Goal: Task Accomplishment & Management: Manage account settings

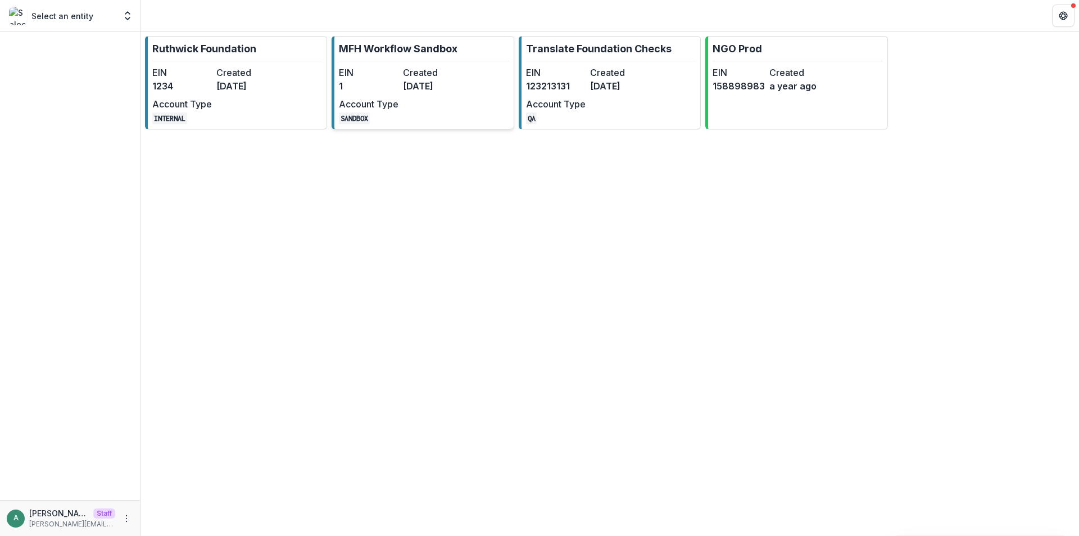
click at [406, 79] on dd "[DATE]" at bounding box center [433, 85] width 60 height 13
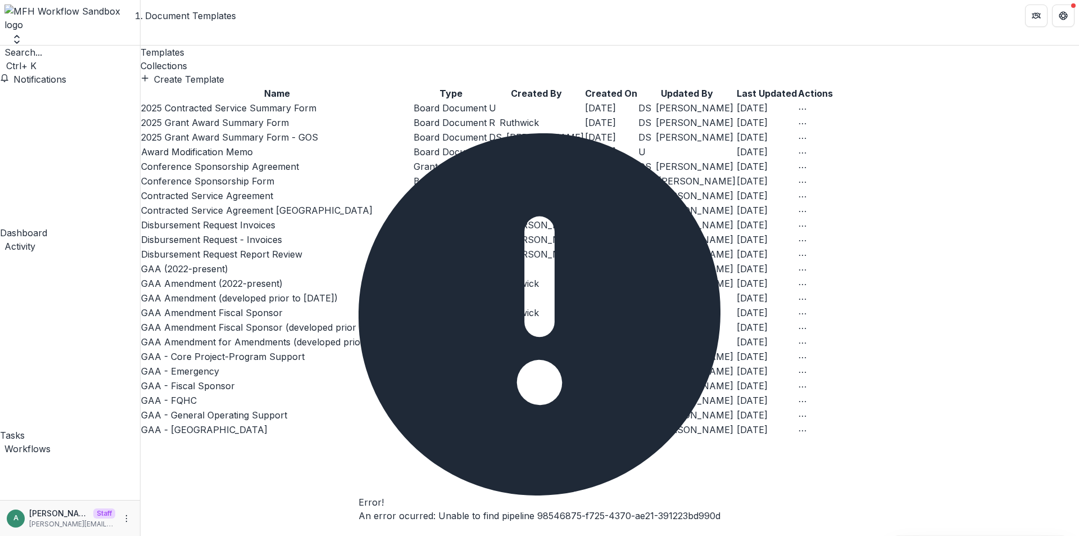
drag, startPoint x: 237, startPoint y: 281, endPoint x: 352, endPoint y: 222, distance: 129.5
click at [237, 172] on link "Conference Sponsorship Agreement" at bounding box center [220, 166] width 158 height 11
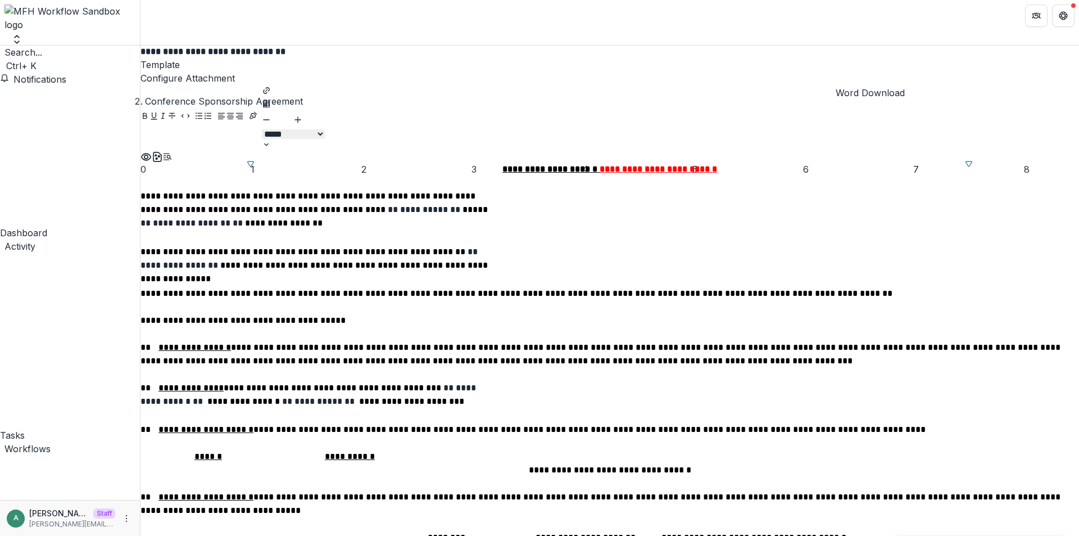
click at [163, 151] on icon "download-word" at bounding box center [157, 156] width 11 height 11
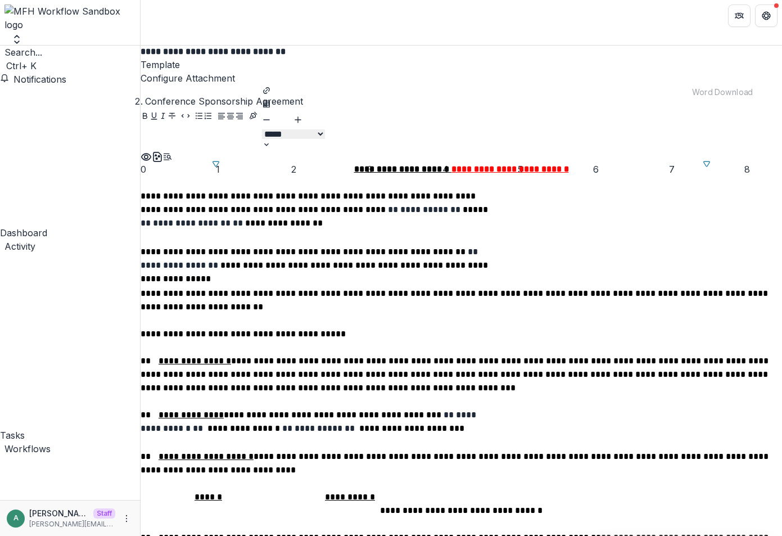
click at [151, 153] on icon "Preview preview-doc.pdf" at bounding box center [146, 156] width 9 height 7
click at [232, 73] on button "Configure Attachment" at bounding box center [188, 77] width 94 height 13
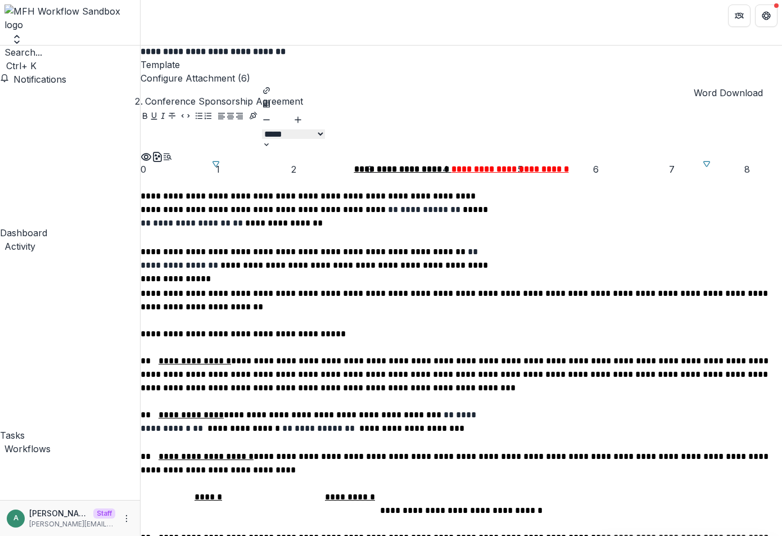
click at [163, 151] on icon "download-word" at bounding box center [157, 156] width 11 height 11
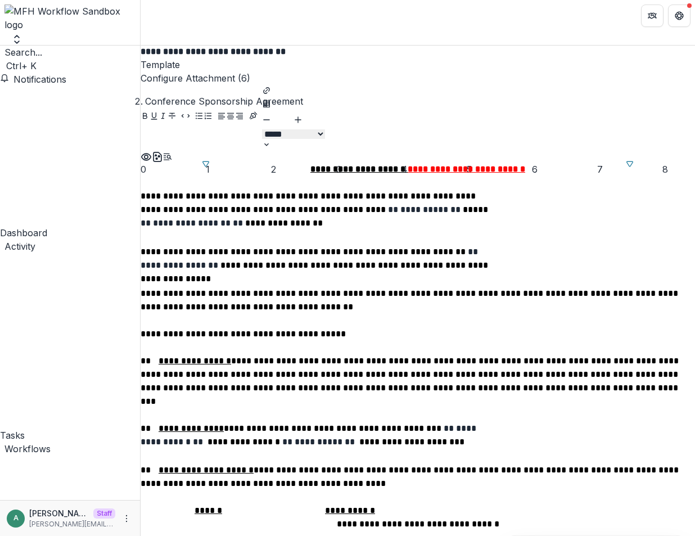
scroll to position [0, 0]
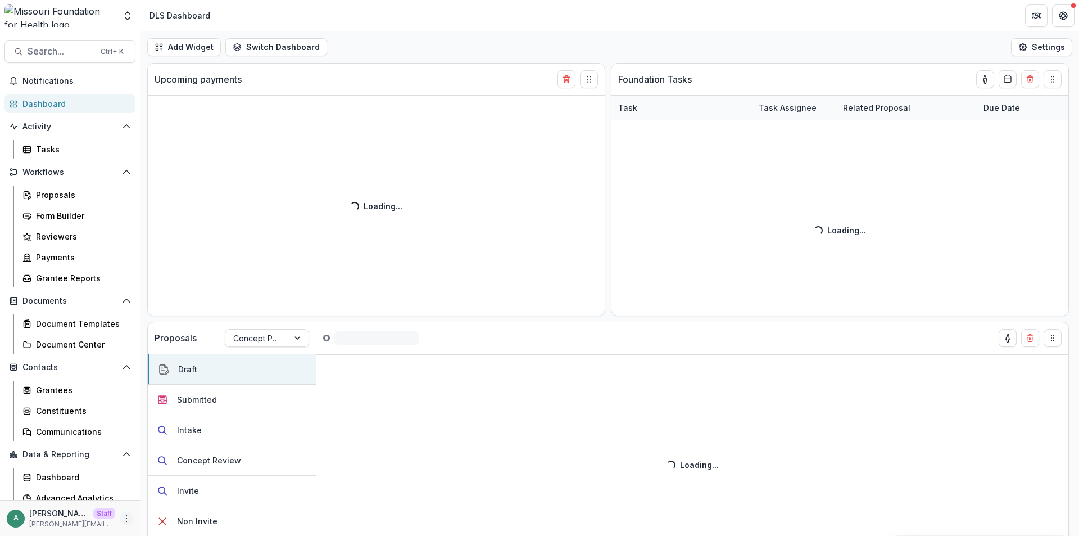
click at [122, 517] on icon "More" at bounding box center [126, 518] width 9 height 9
drag, startPoint x: 142, startPoint y: 498, endPoint x: 171, endPoint y: 331, distance: 170.1
click at [142, 498] on link "User Settings" at bounding box center [193, 495] width 113 height 17
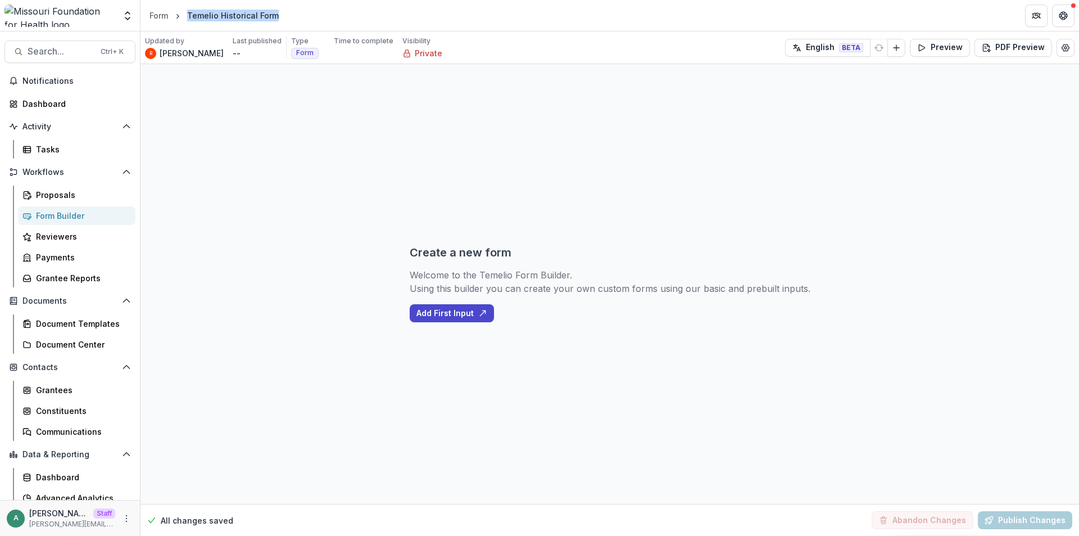
drag, startPoint x: 288, startPoint y: 20, endPoint x: 189, endPoint y: 17, distance: 98.4
click at [189, 17] on header "Form Temelio Historical Form" at bounding box center [610, 15] width 939 height 31
copy div "Temelio Historical Form"
click at [182, 97] on div "Create a new form Welcome to the Temelio Form Builder. Using this builder you c…" at bounding box center [610, 284] width 939 height 440
drag, startPoint x: 299, startPoint y: 103, endPoint x: 256, endPoint y: 104, distance: 42.7
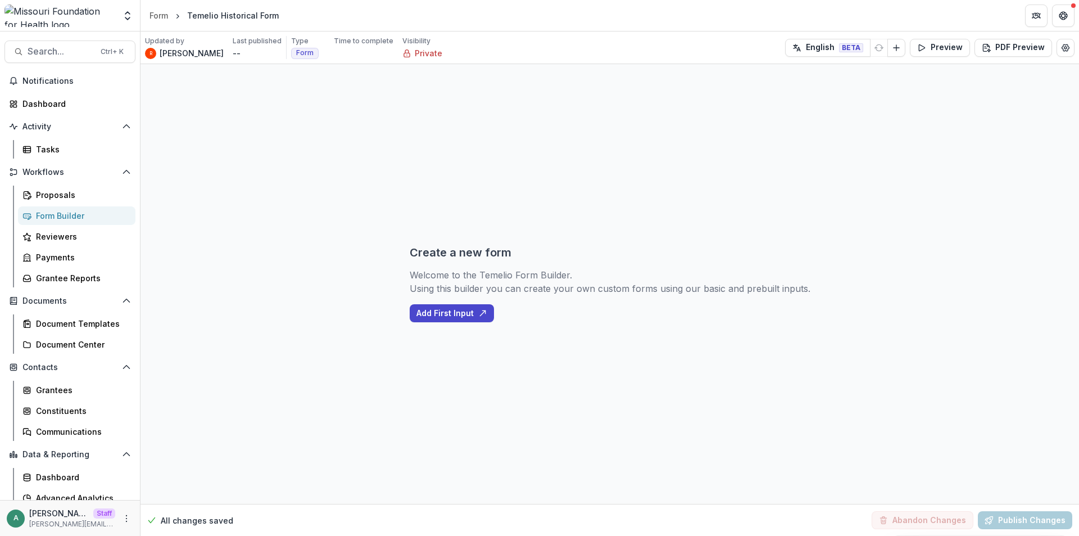
click at [256, 104] on div "Create a new form Welcome to the Temelio Form Builder. Using this builder you c…" at bounding box center [610, 284] width 939 height 440
click at [157, 15] on div "Form" at bounding box center [159, 16] width 19 height 12
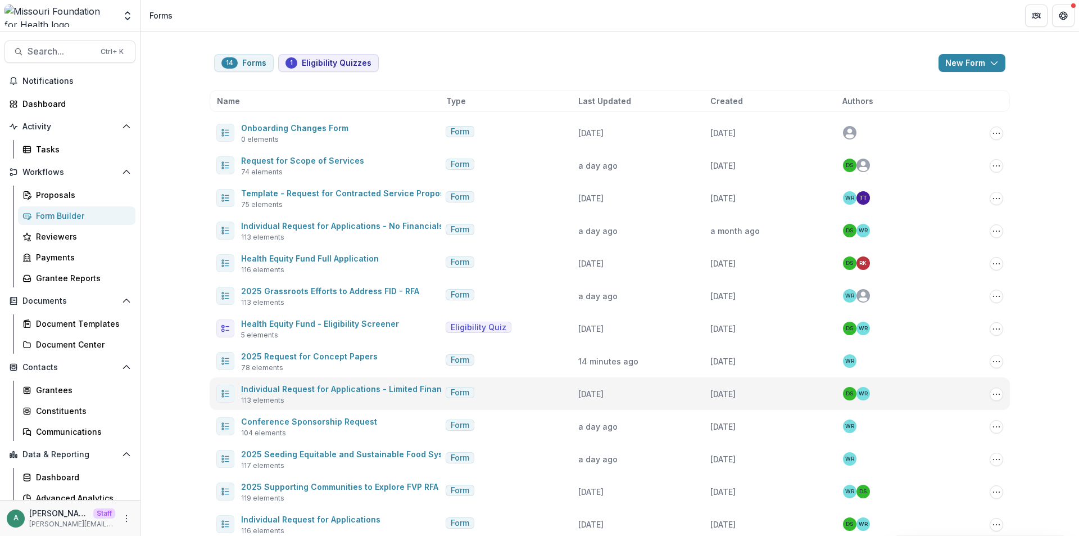
scroll to position [79, 0]
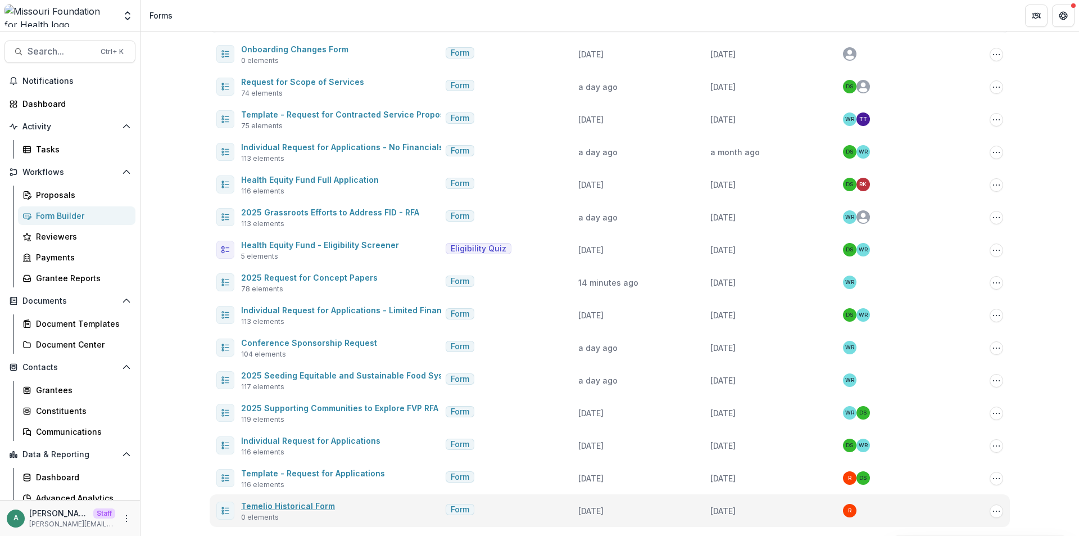
click at [276, 504] on link "Temelio Historical Form" at bounding box center [288, 506] width 94 height 10
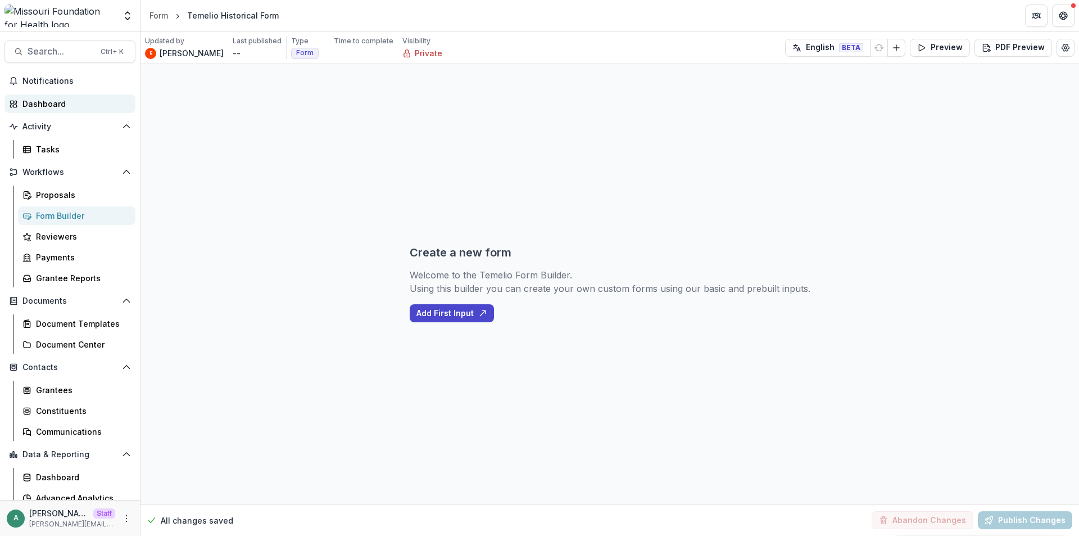
click at [62, 107] on div "Dashboard" at bounding box center [74, 104] width 104 height 12
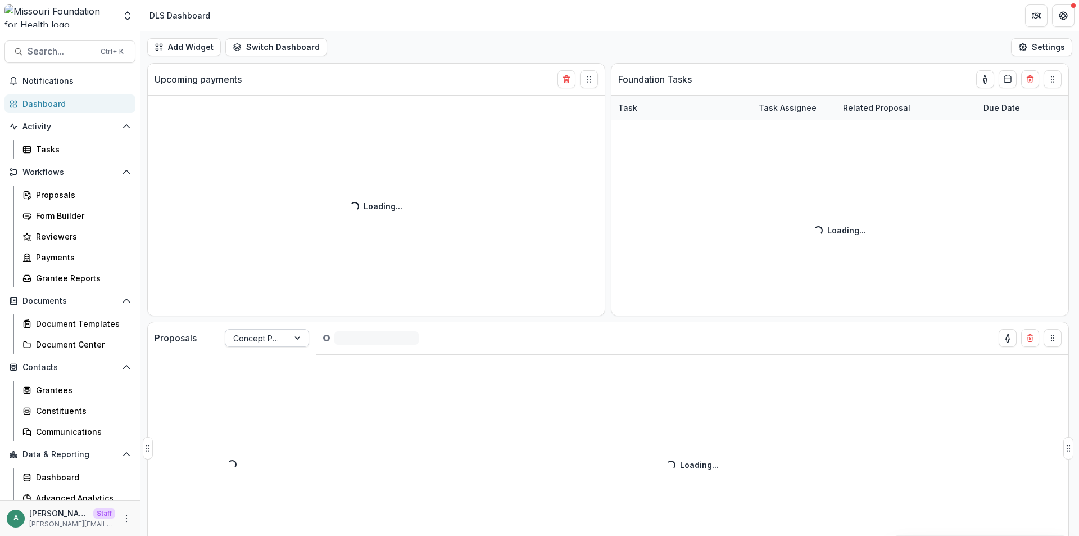
click at [265, 340] on div at bounding box center [256, 338] width 47 height 14
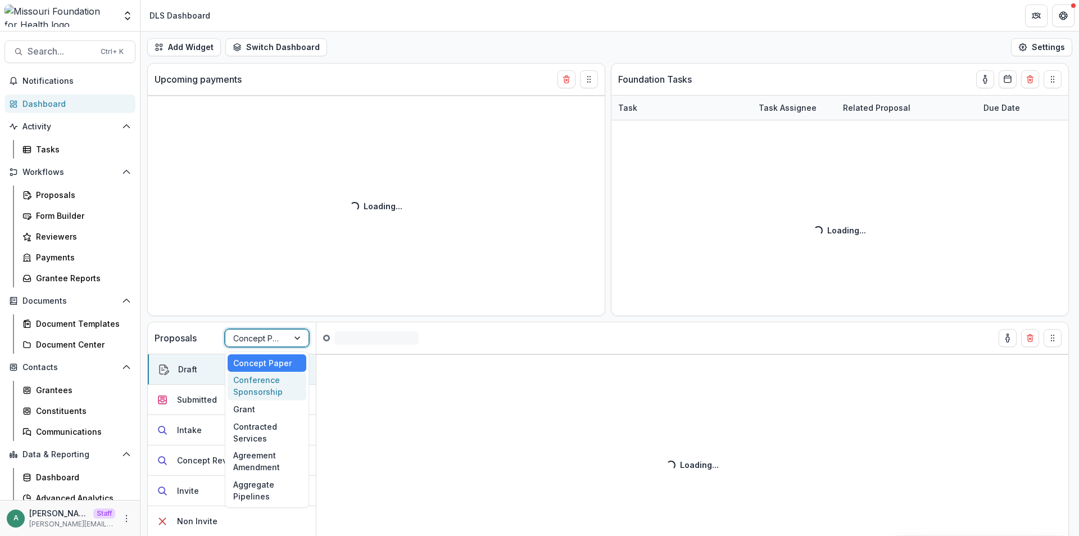
click at [609, 309] on div "Proposals 6 results available. Use Up and Down to choose options, press Enter t…" at bounding box center [610, 299] width 939 height 473
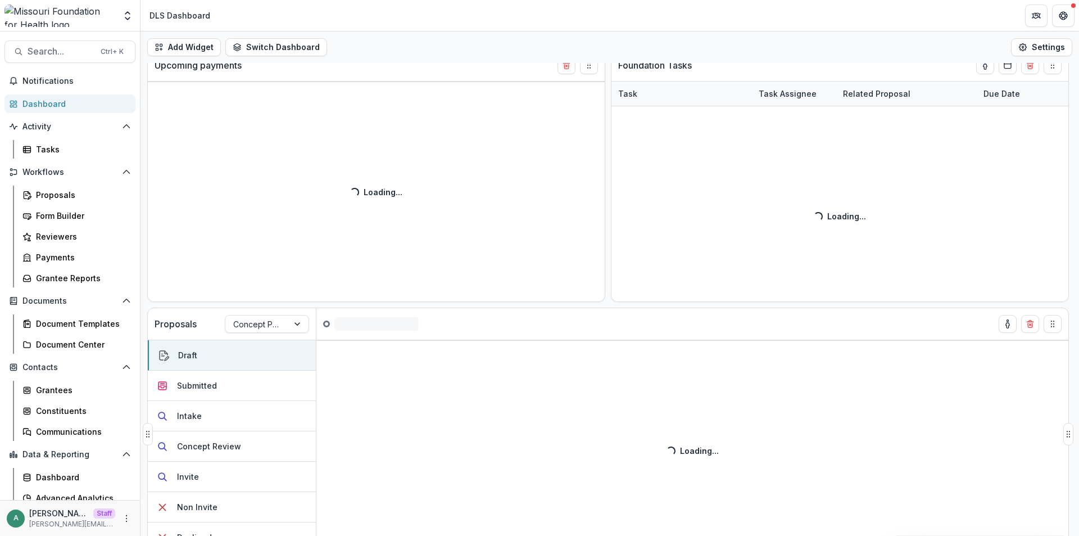
scroll to position [39, 0]
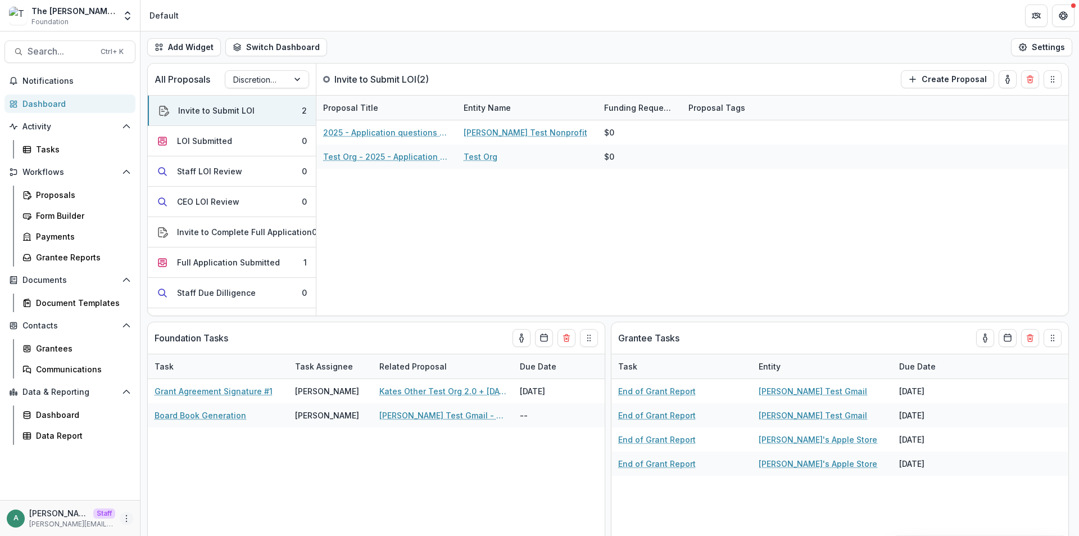
click at [127, 513] on button "More" at bounding box center [126, 518] width 13 height 13
click at [144, 492] on link "User Settings" at bounding box center [201, 494] width 120 height 19
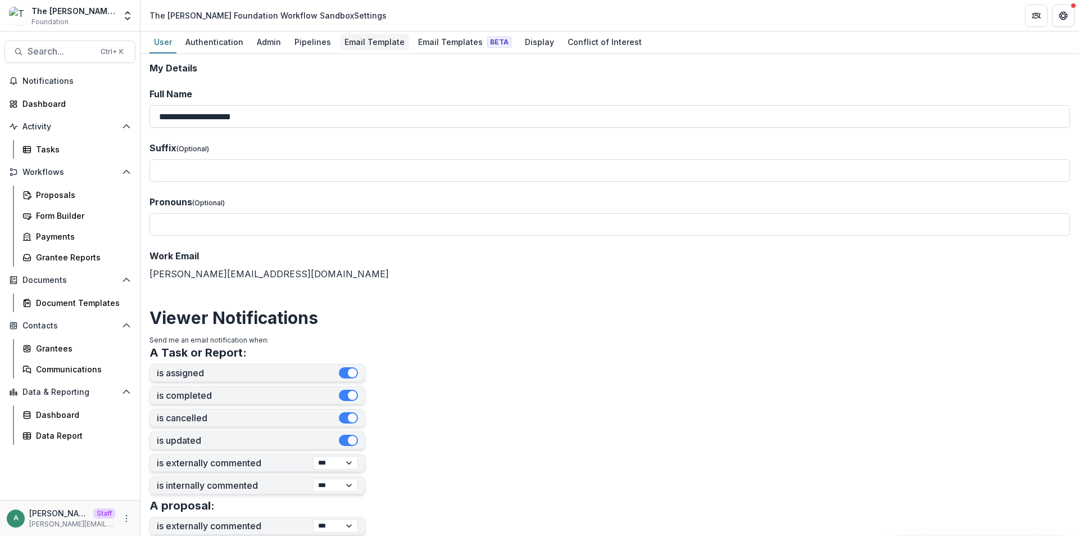
click at [355, 39] on div "Email Template" at bounding box center [374, 42] width 69 height 16
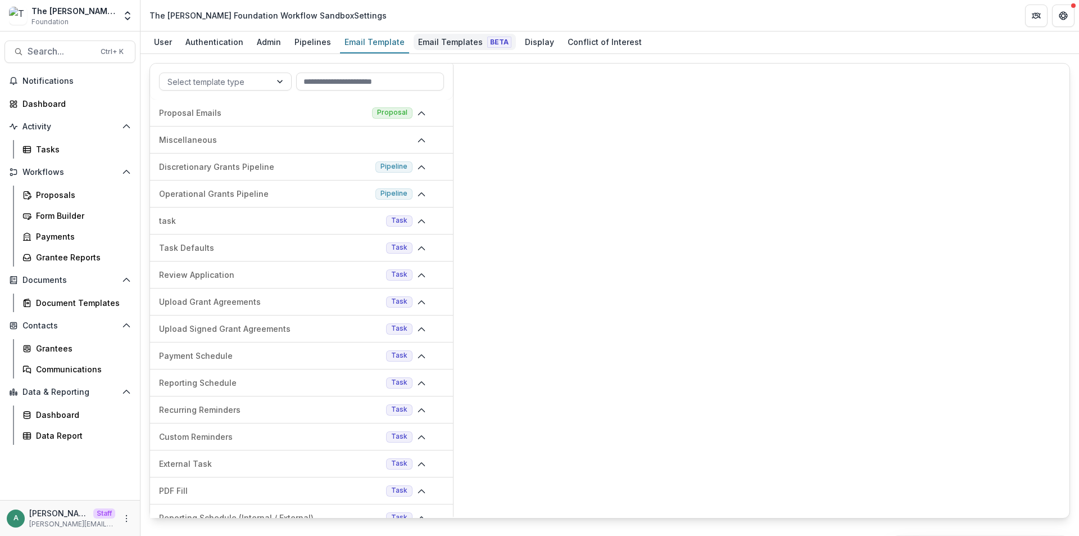
click at [421, 42] on div "Email Templates Beta" at bounding box center [465, 42] width 102 height 16
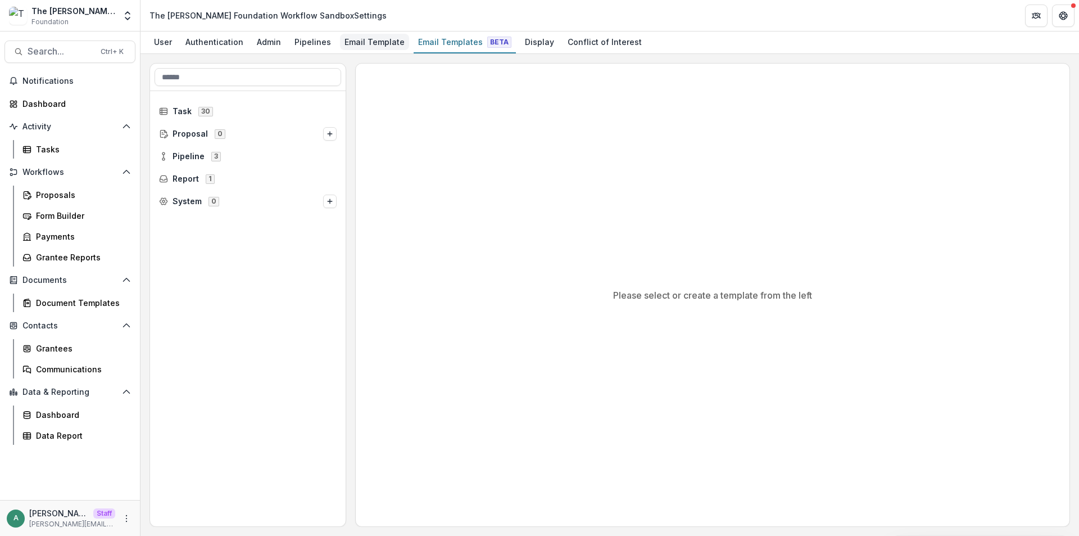
click at [381, 37] on div "Email Template" at bounding box center [374, 42] width 69 height 16
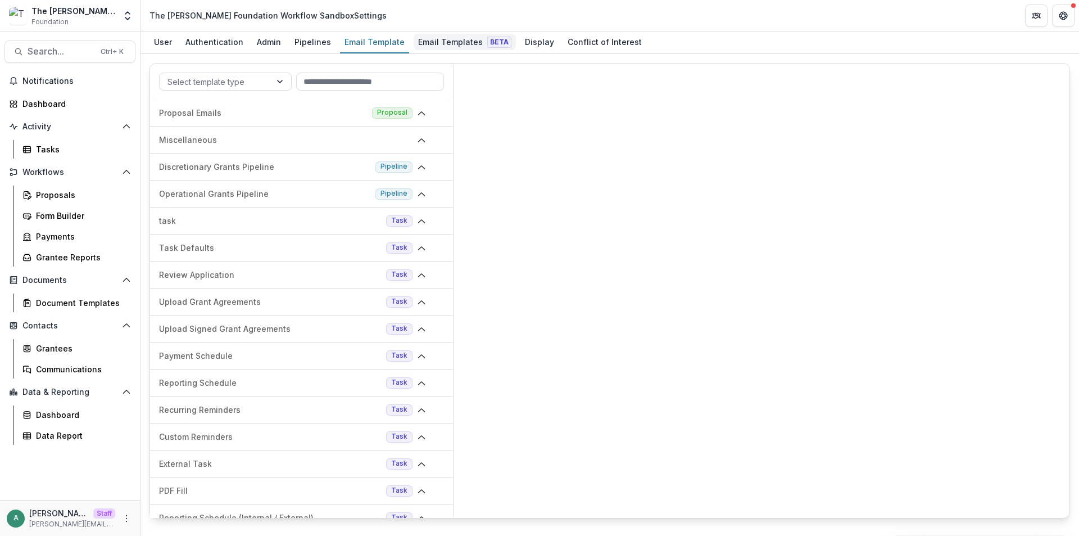
click at [433, 42] on div "Email Templates Beta" at bounding box center [465, 42] width 102 height 16
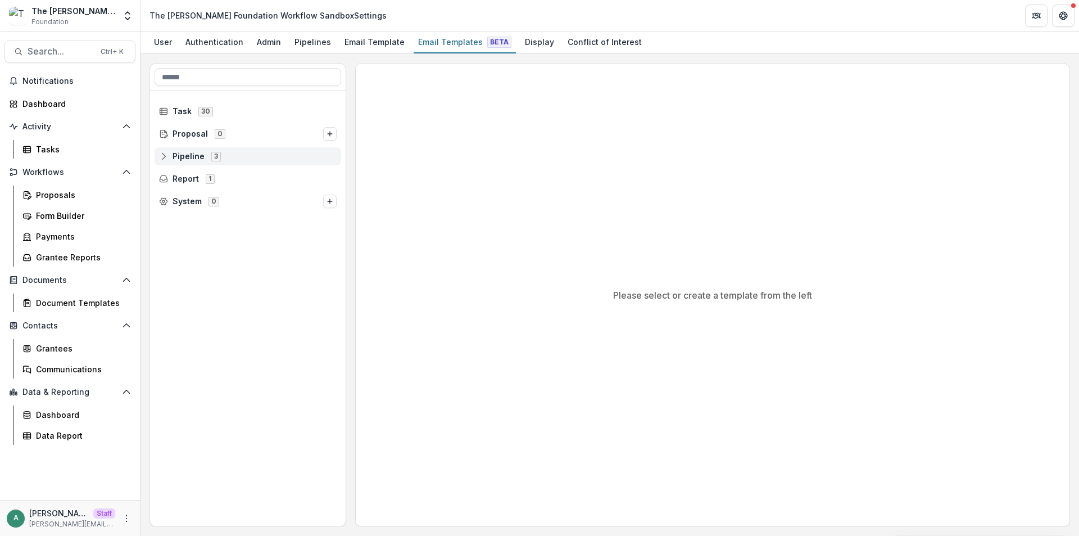
click at [166, 159] on icon at bounding box center [163, 156] width 9 height 9
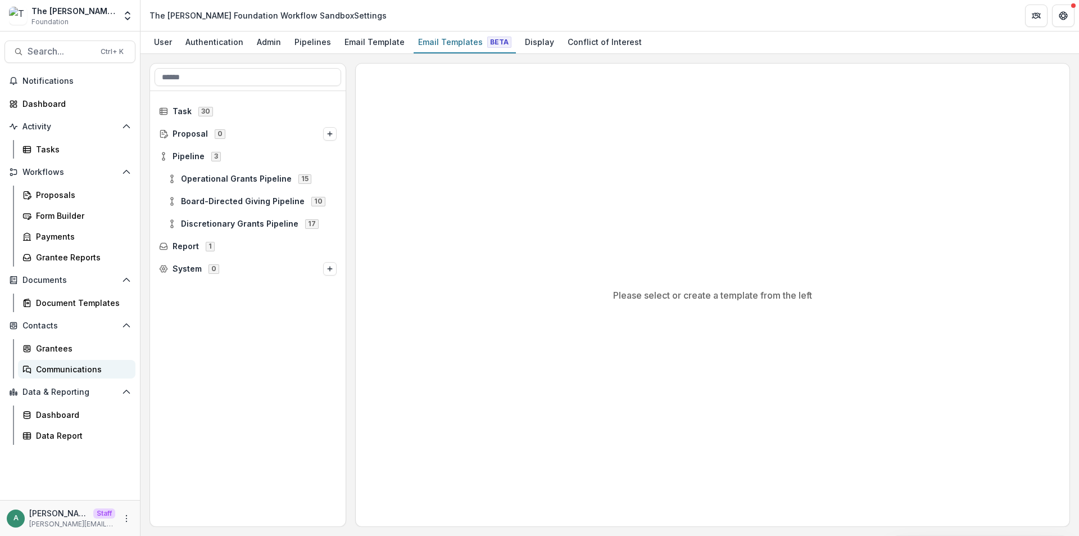
click at [74, 363] on div "Communications" at bounding box center [81, 369] width 91 height 12
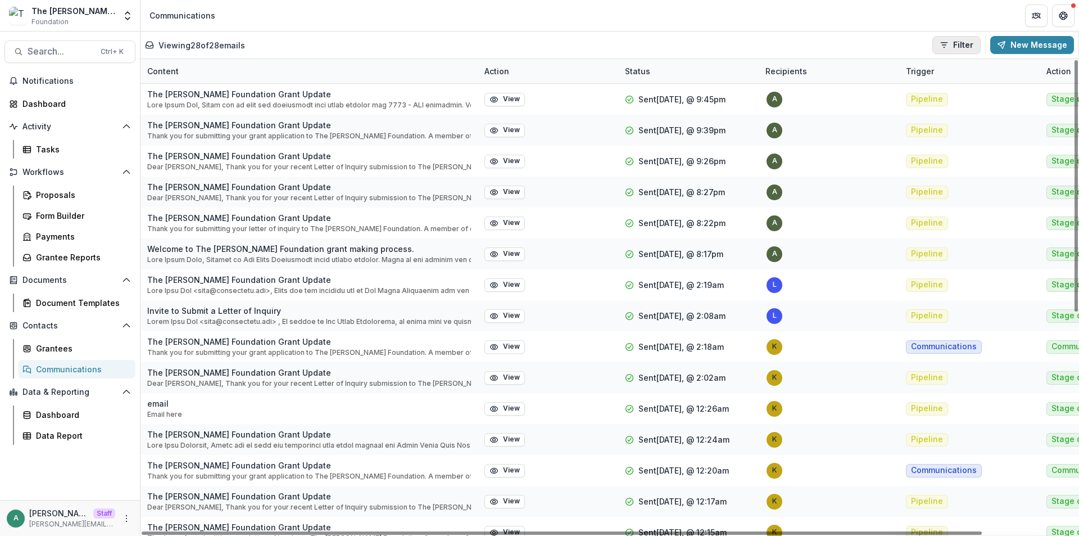
click at [961, 46] on button "Filter" at bounding box center [957, 45] width 48 height 18
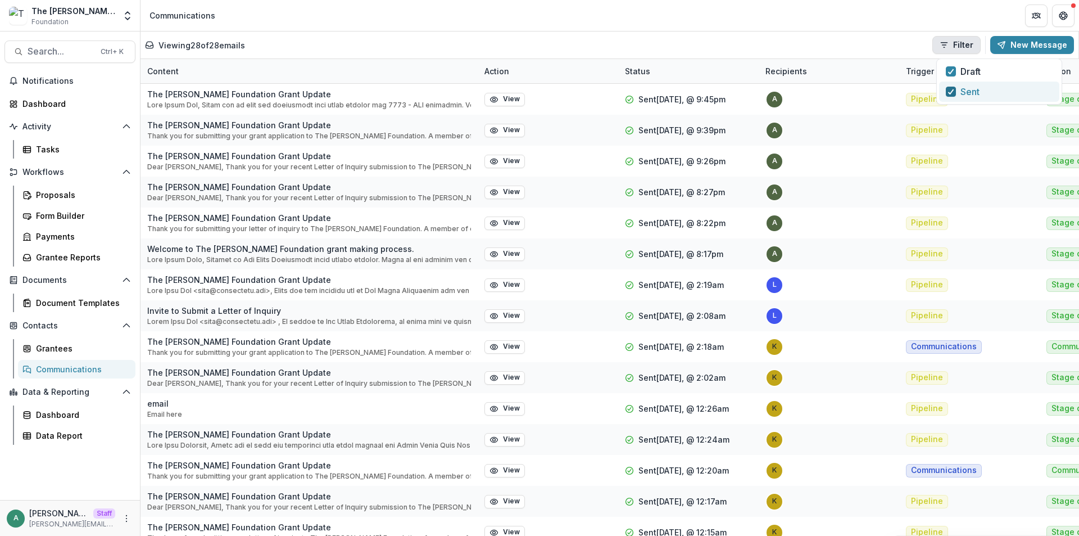
click at [952, 91] on polyline "button" at bounding box center [951, 91] width 5 height 4
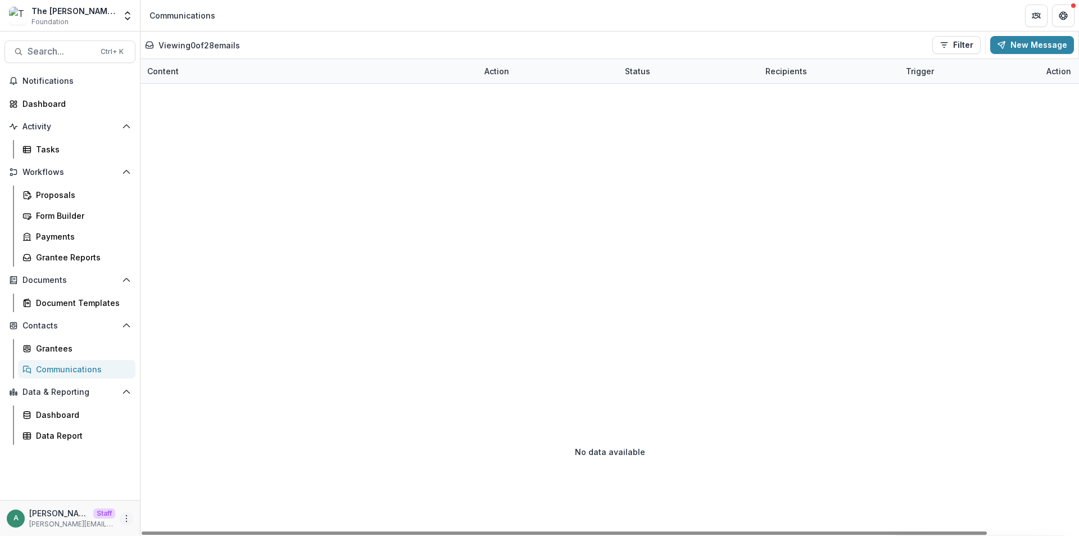
click at [125, 514] on icon "More" at bounding box center [126, 518] width 9 height 9
click at [167, 500] on link "User Settings" at bounding box center [201, 494] width 120 height 19
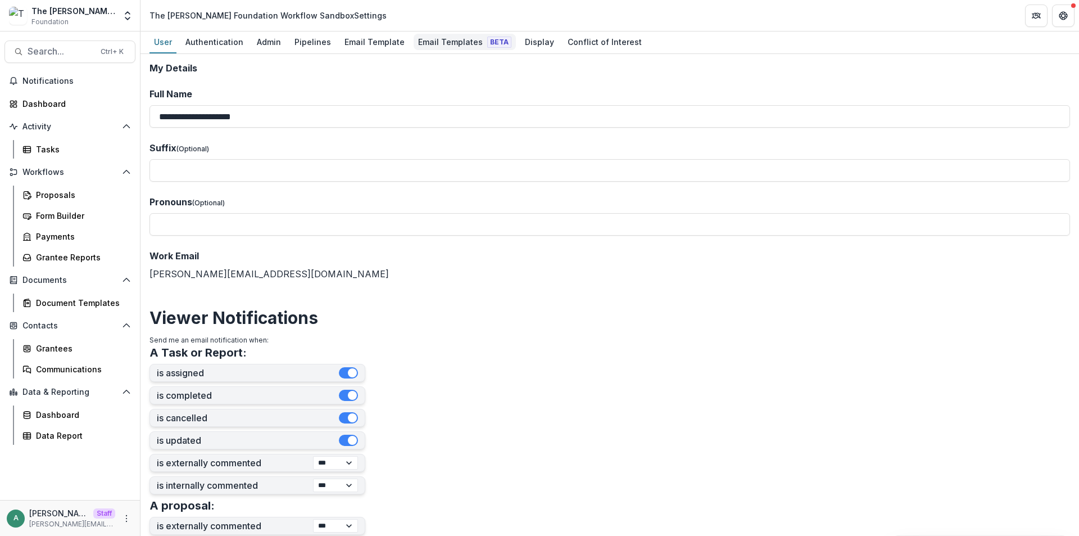
click at [418, 38] on div "Email Templates Beta" at bounding box center [465, 42] width 102 height 16
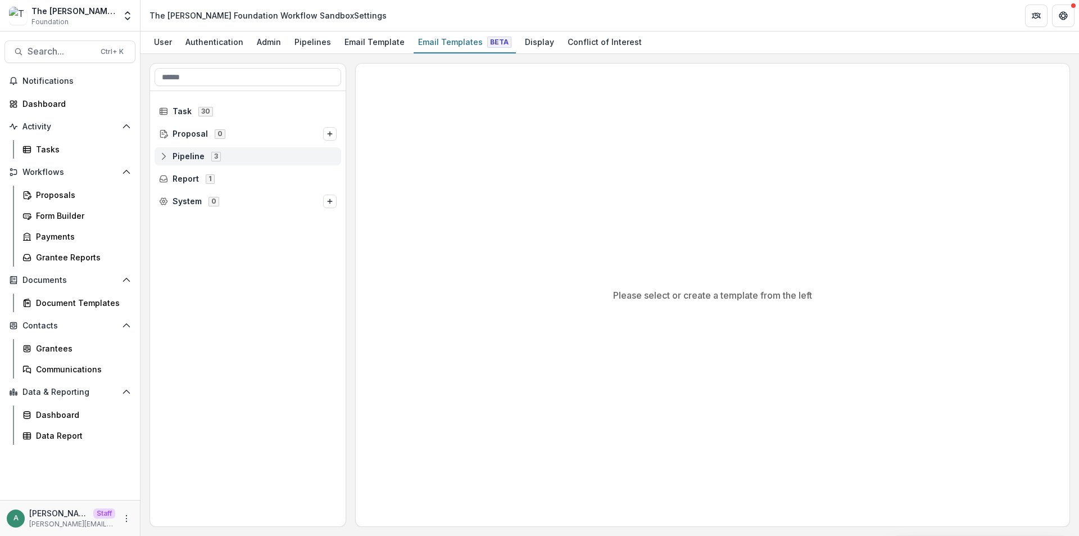
click at [164, 155] on circle at bounding box center [163, 153] width 2 height 2
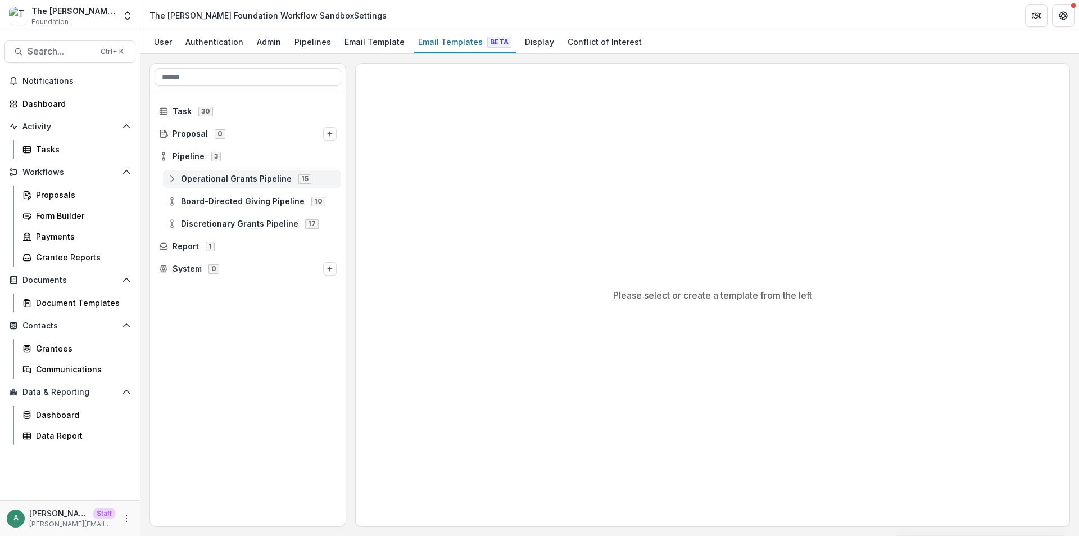
click at [174, 178] on icon at bounding box center [172, 178] width 9 height 9
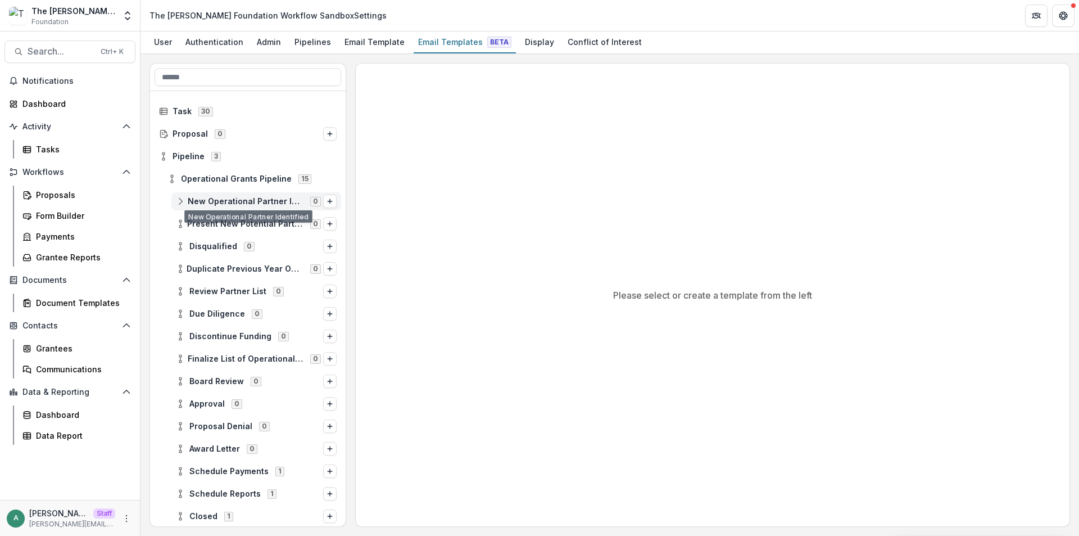
click at [182, 200] on icon at bounding box center [180, 201] width 9 height 9
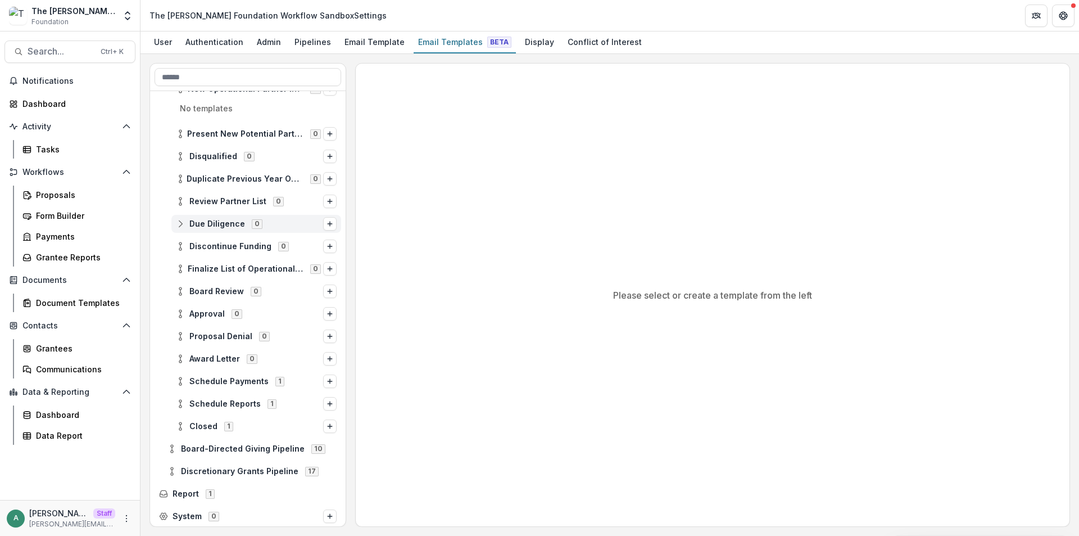
scroll to position [114, 0]
click at [180, 377] on icon at bounding box center [180, 380] width 9 height 9
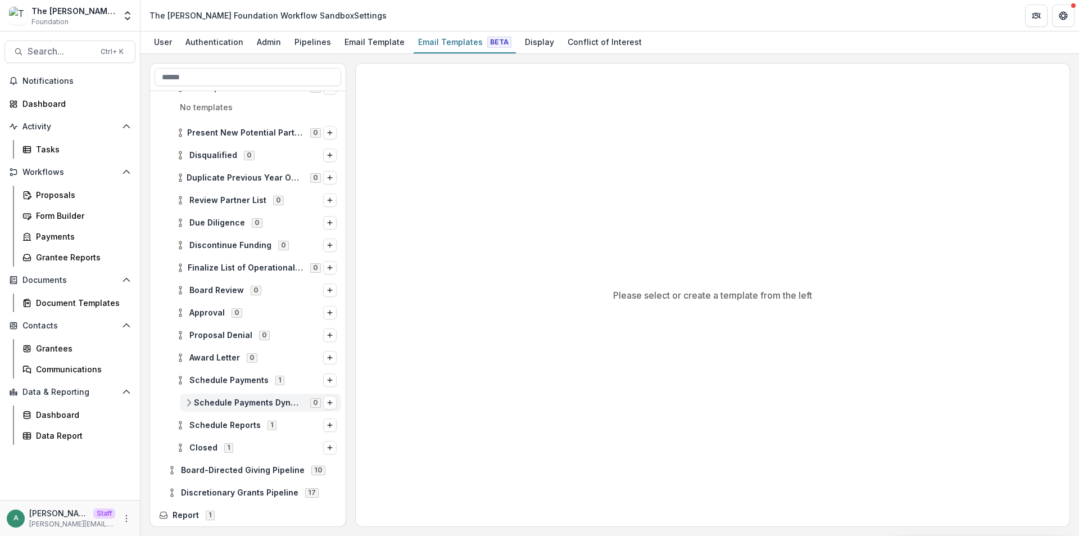
click at [188, 405] on icon at bounding box center [188, 402] width 9 height 9
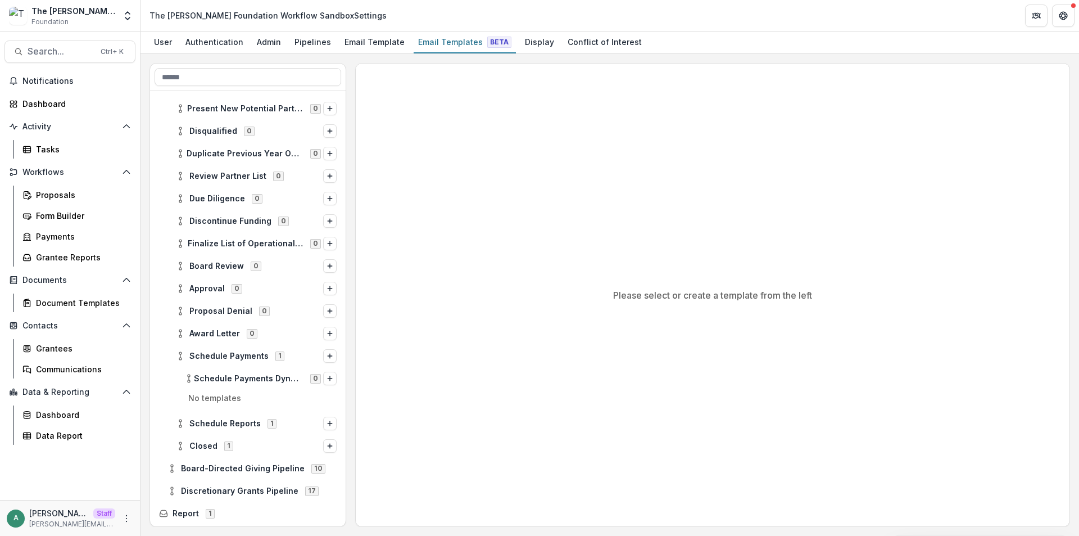
scroll to position [159, 0]
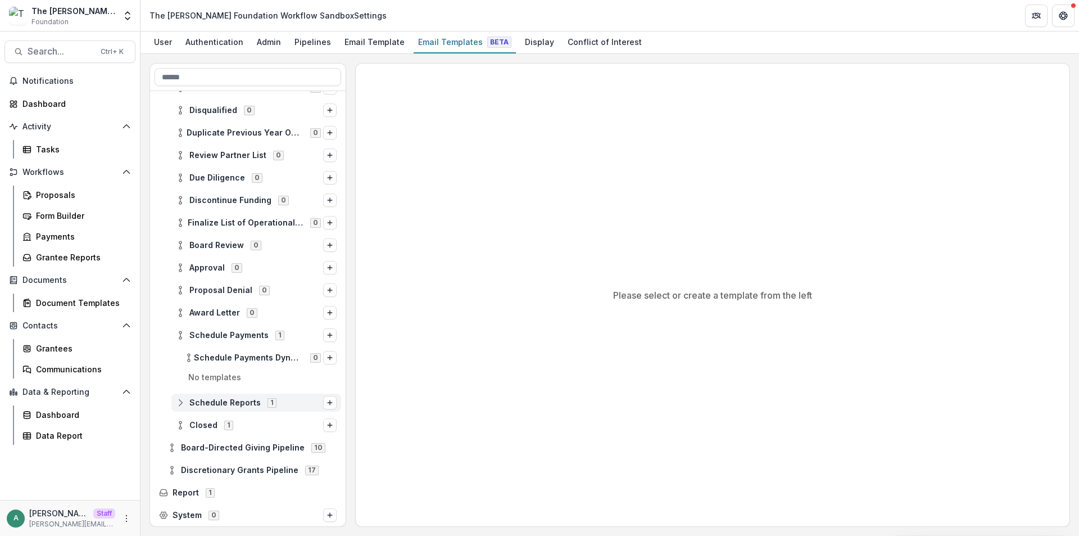
click at [181, 404] on circle at bounding box center [180, 405] width 2 height 2
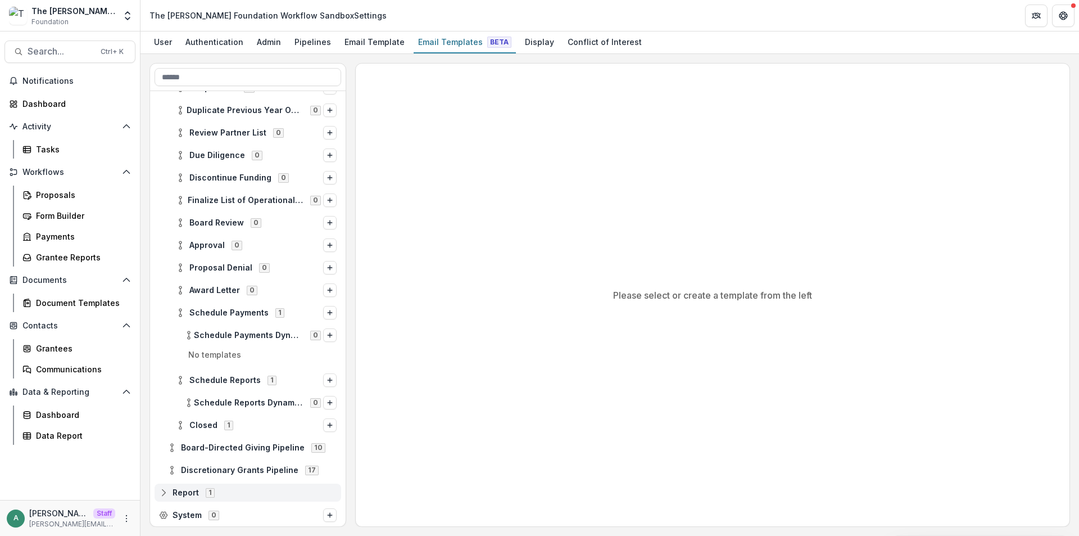
click at [165, 494] on icon at bounding box center [163, 494] width 7 height 3
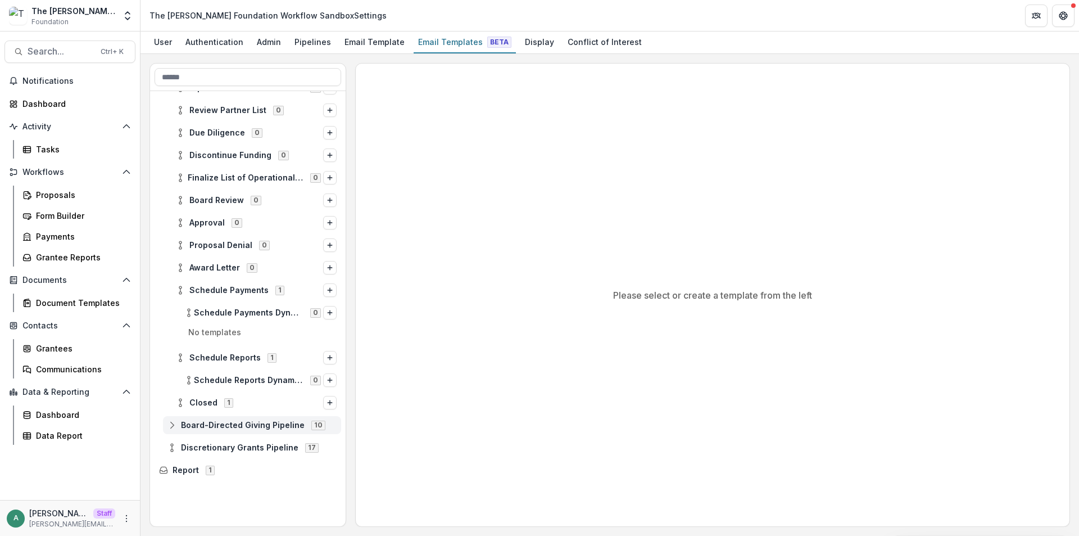
scroll to position [0, 0]
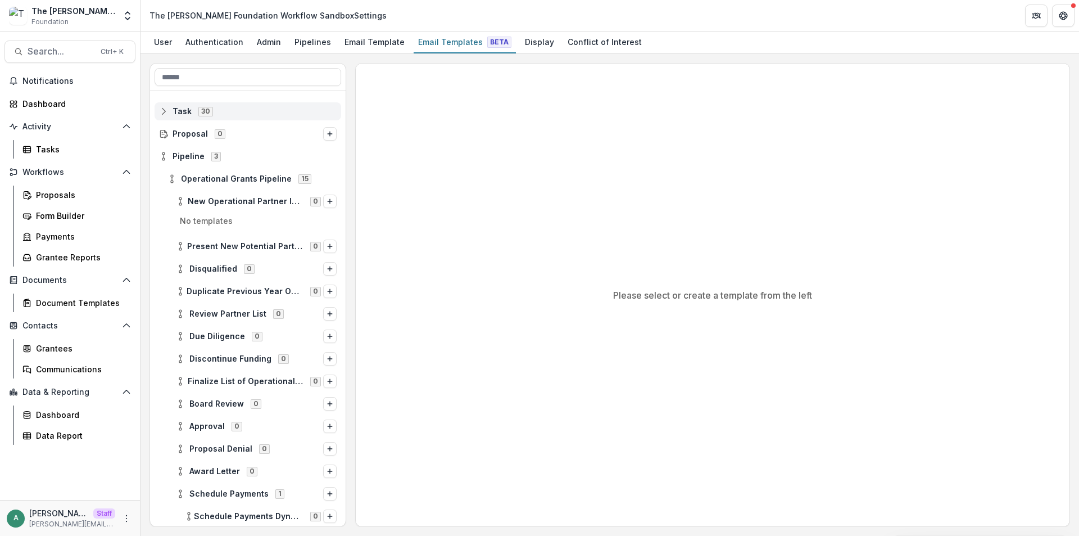
click at [159, 113] on div "Task 30" at bounding box center [248, 111] width 187 height 18
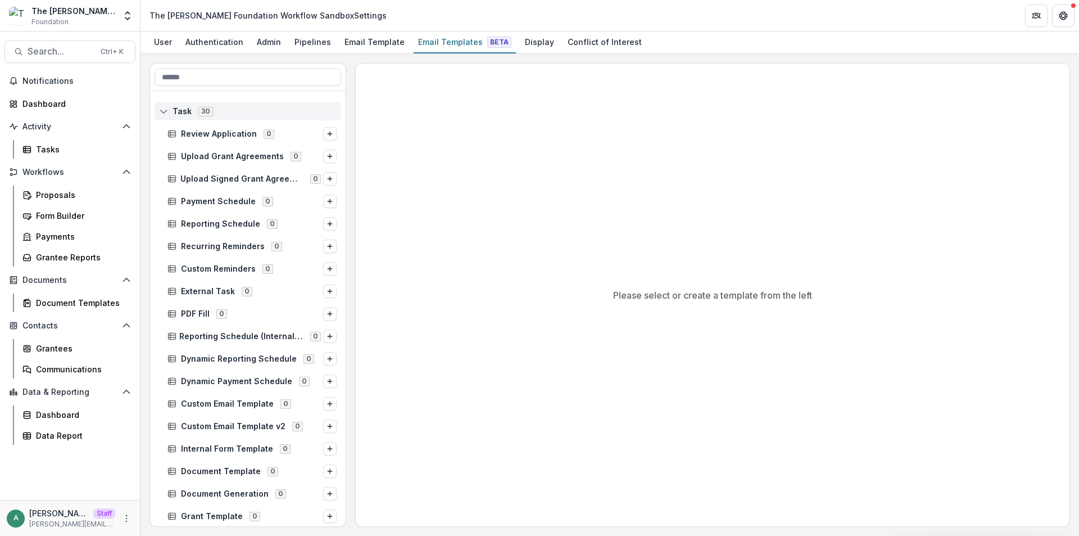
click at [159, 113] on div "Task 30" at bounding box center [248, 111] width 187 height 18
